Goal: Download file/media

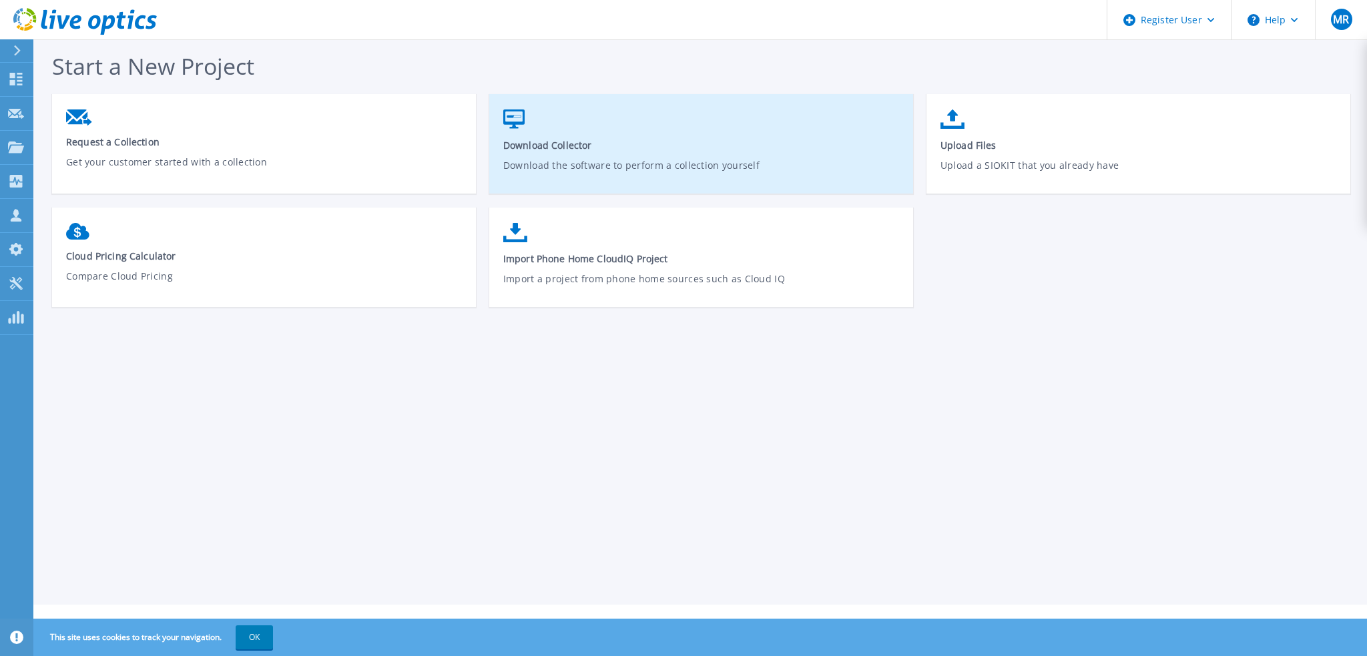
click at [577, 152] on span "Download Collector" at bounding box center [701, 145] width 396 height 13
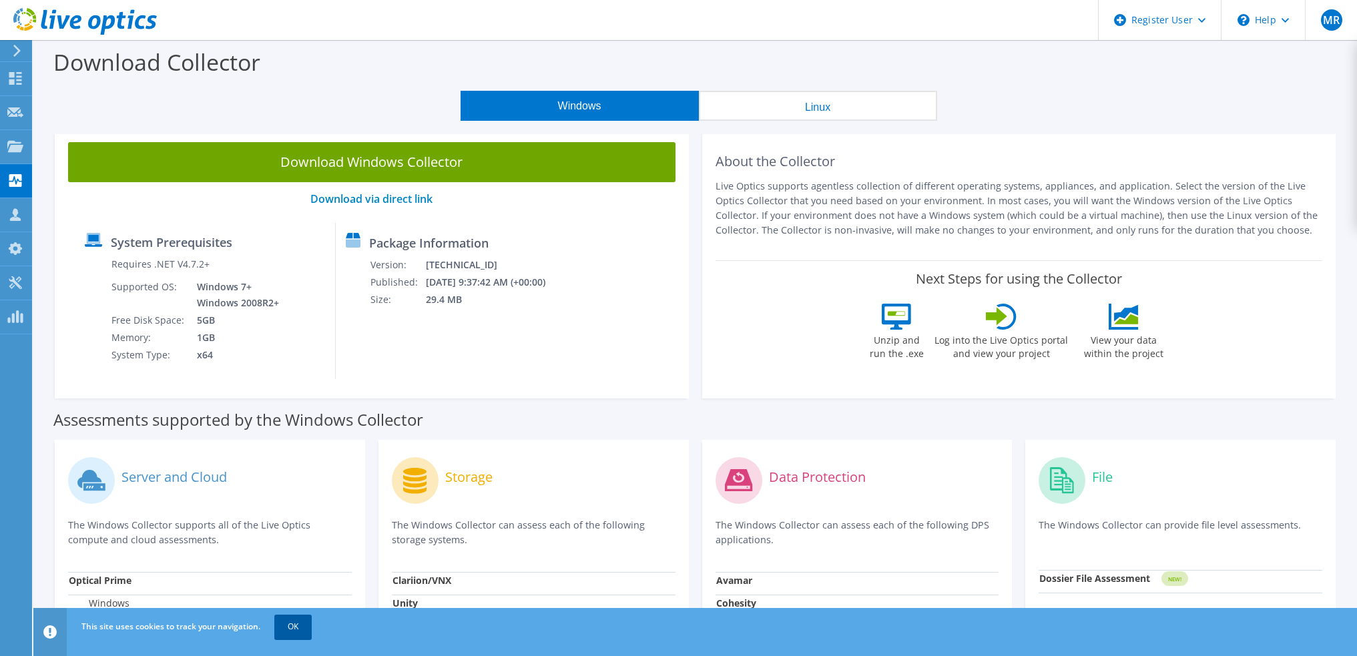
click at [304, 627] on link "OK" at bounding box center [292, 627] width 37 height 24
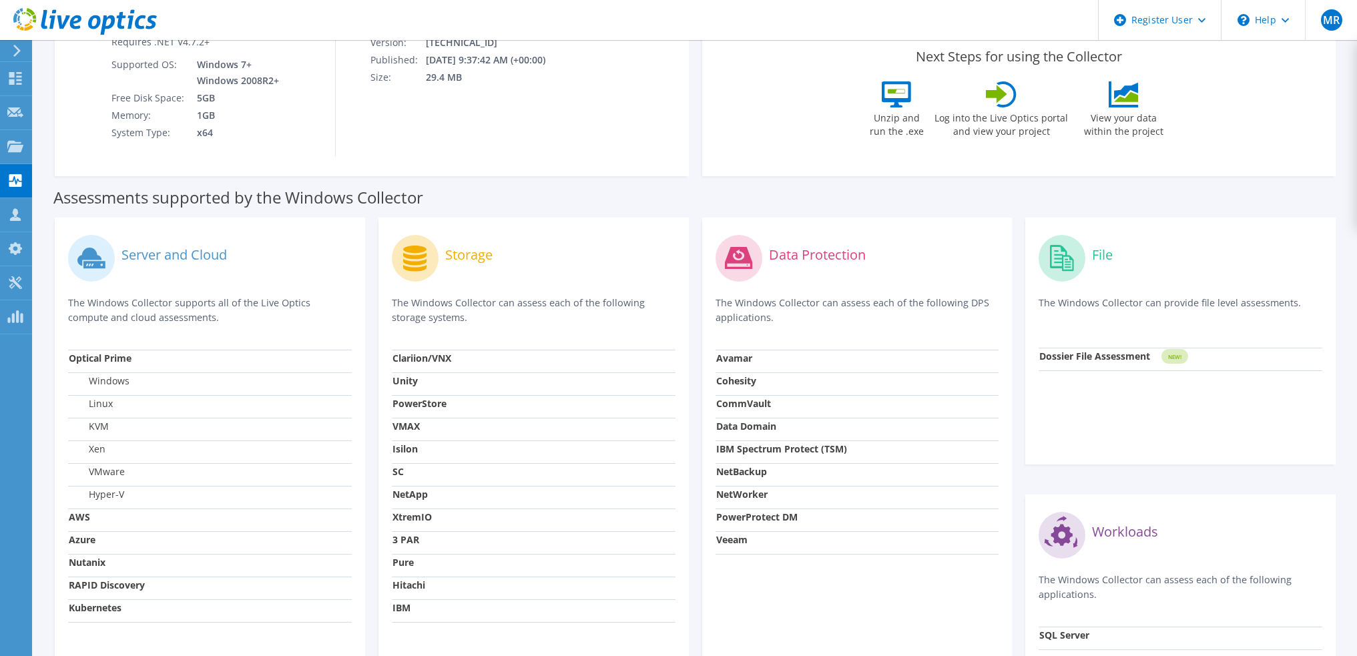
scroll to position [376, 0]
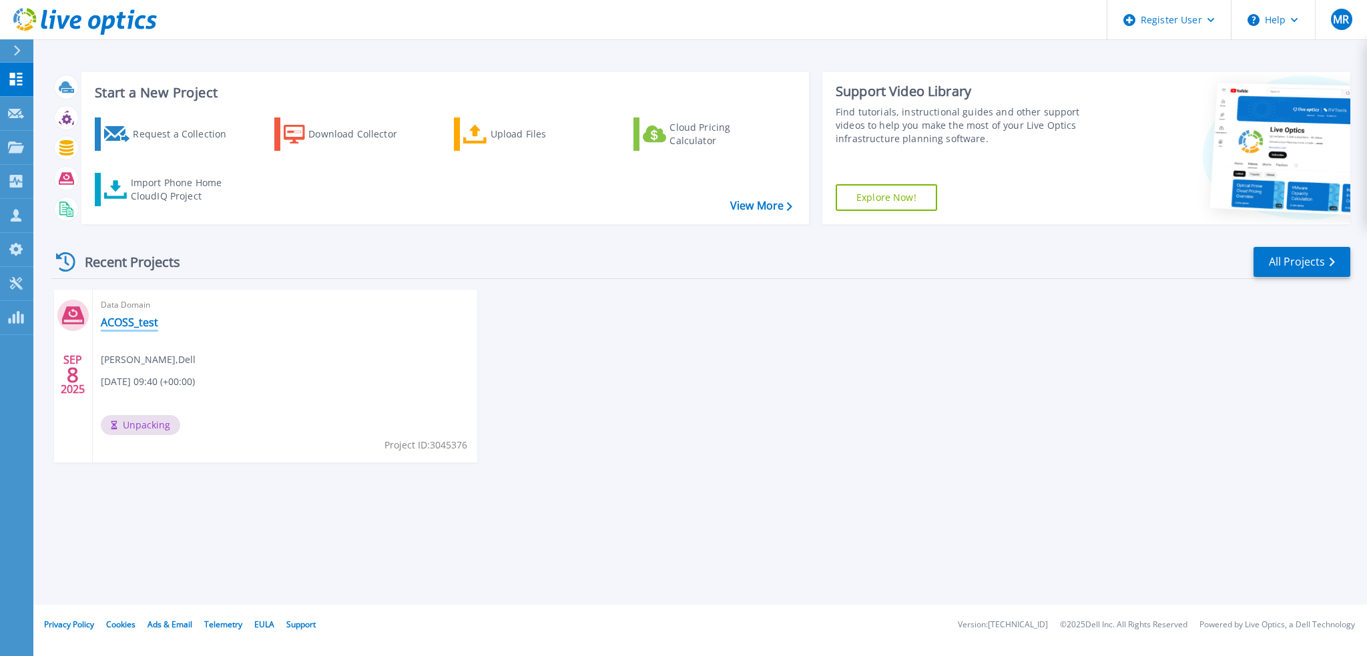
click at [128, 322] on link "ACOSS_test" at bounding box center [129, 322] width 57 height 13
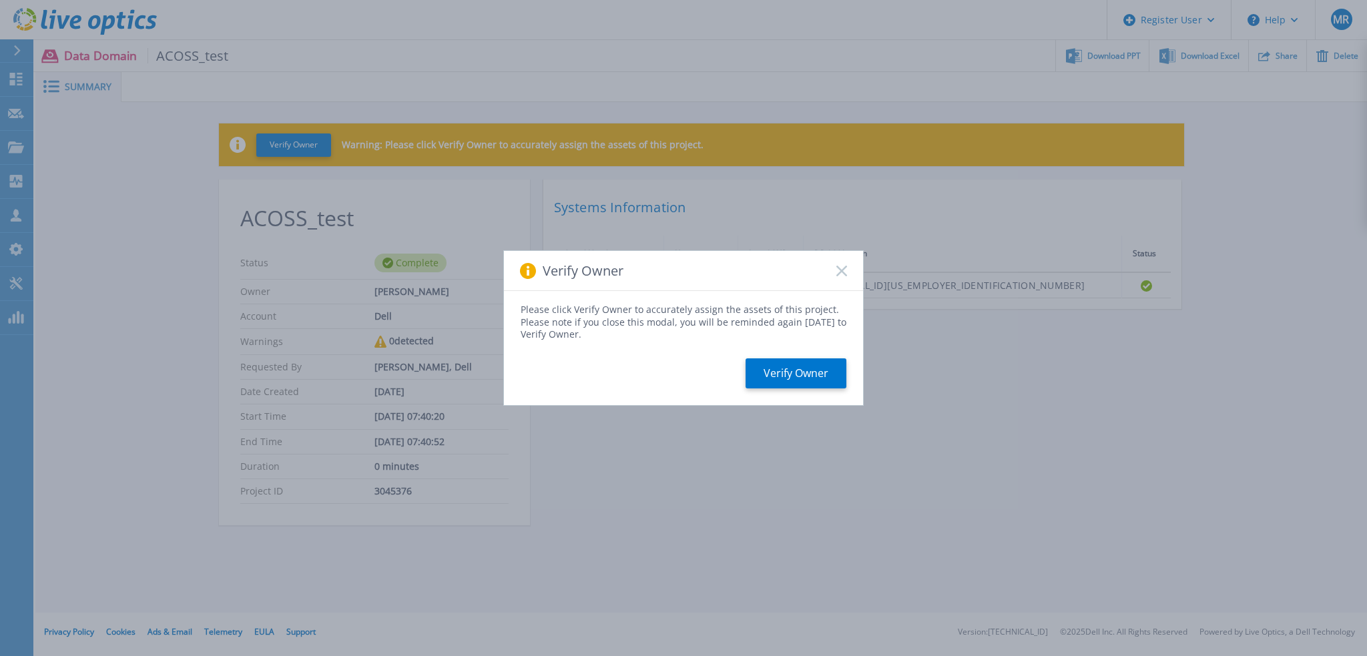
click at [838, 272] on icon at bounding box center [841, 271] width 11 height 11
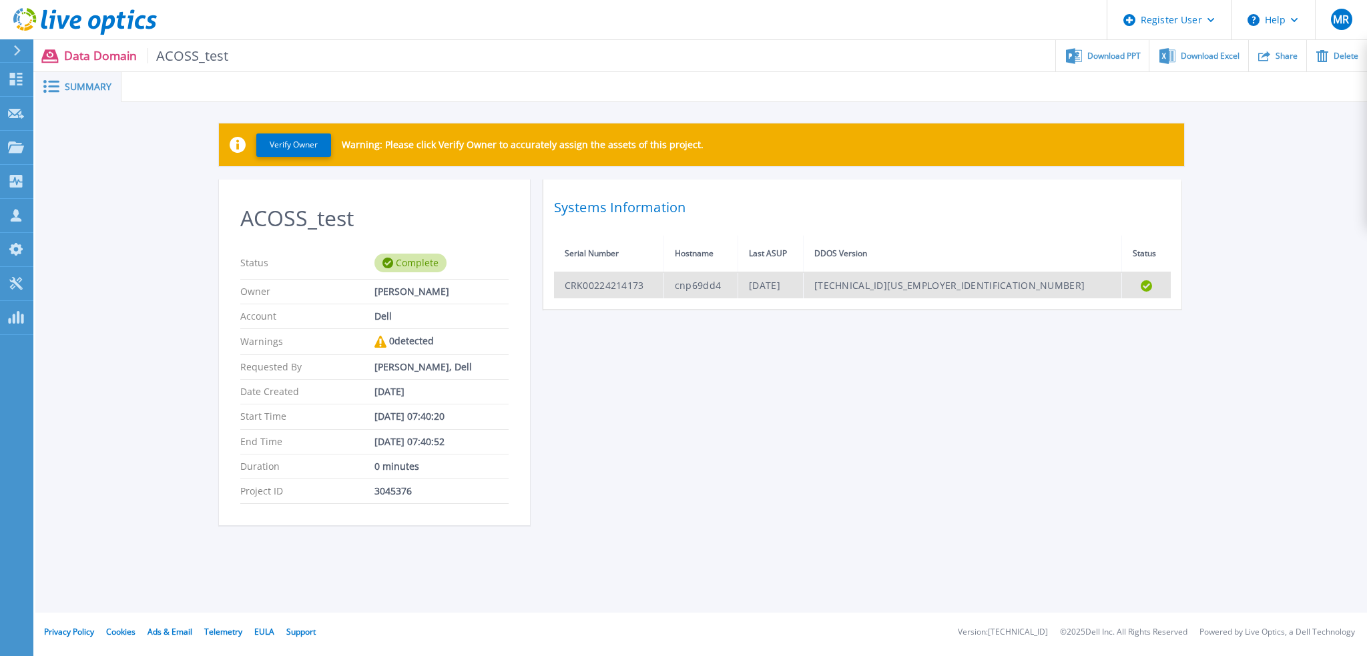
click at [634, 287] on td "CRK00224214173" at bounding box center [609, 285] width 110 height 26
click at [602, 286] on td "CRK00224214173" at bounding box center [609, 285] width 110 height 26
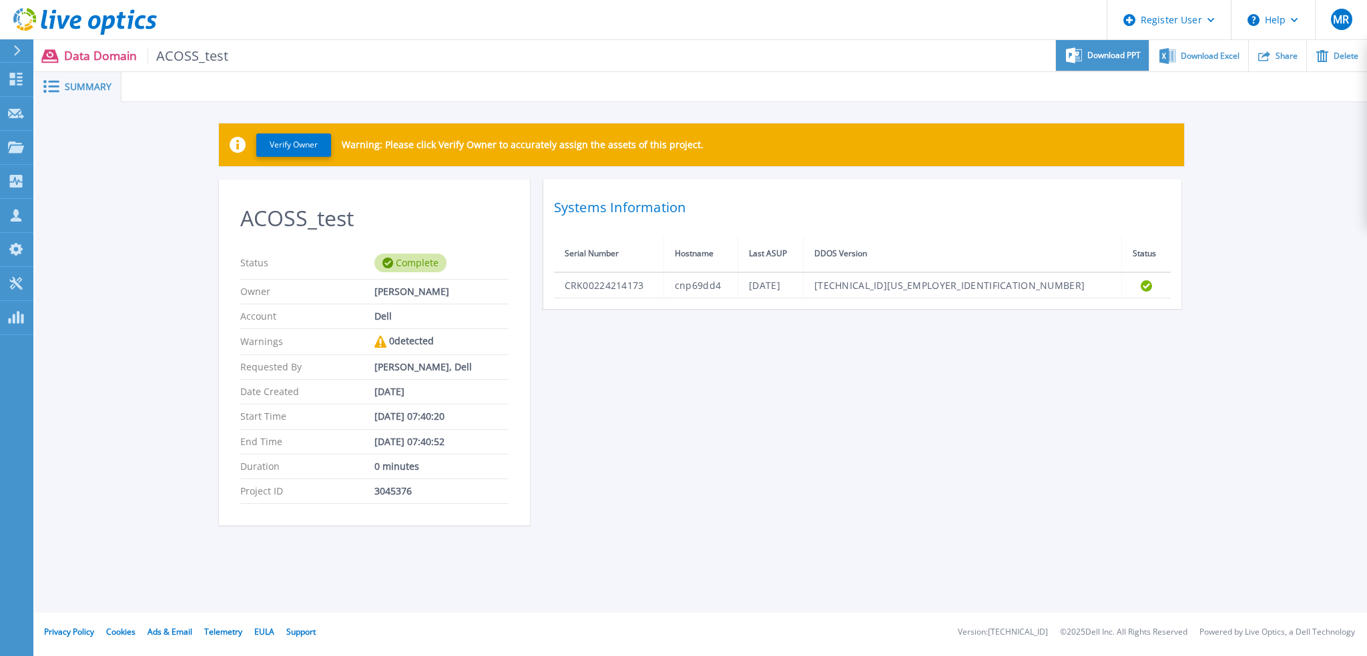
click at [1097, 53] on span "Download PPT" at bounding box center [1113, 55] width 53 height 8
click at [841, 445] on div "ACOSS_test Status Complete Owner [PERSON_NAME] Account Dell Warnings 0 detected…" at bounding box center [701, 361] width 965 height 362
